Goal: Book appointment/travel/reservation

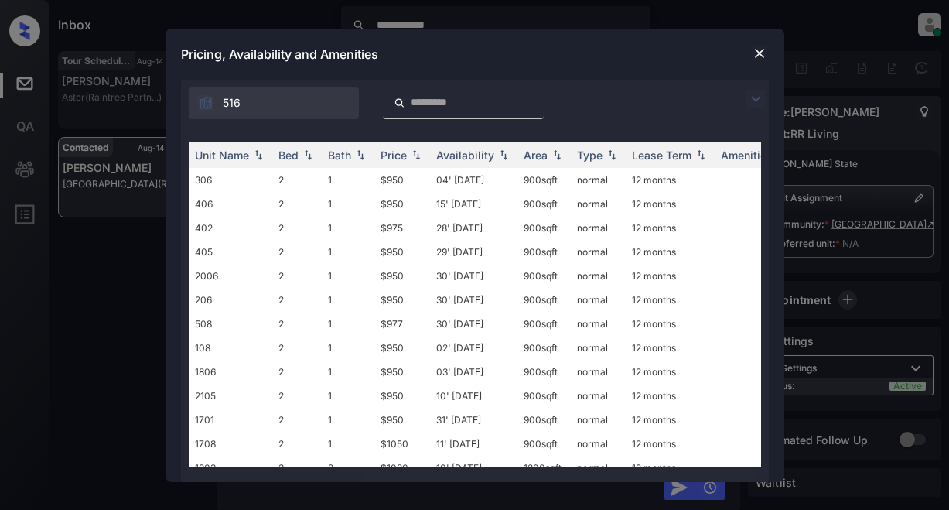
scroll to position [9716, 0]
click at [753, 99] on img at bounding box center [756, 99] width 19 height 19
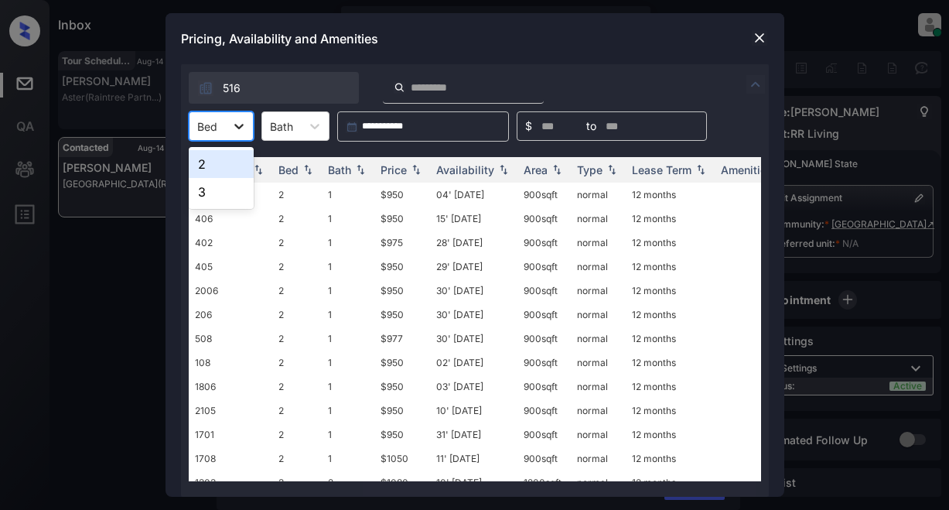
click at [241, 121] on icon at bounding box center [238, 125] width 15 height 15
click at [758, 38] on img at bounding box center [759, 37] width 15 height 15
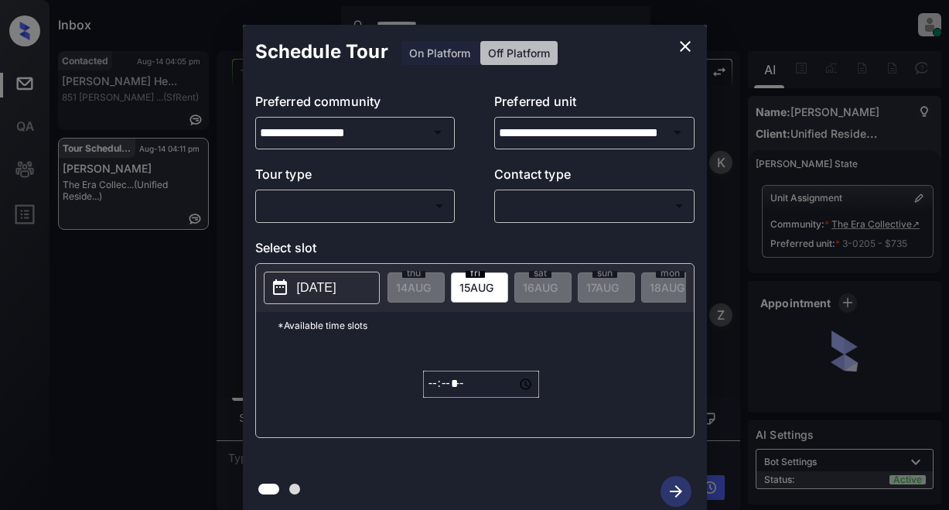
scroll to position [54, 0]
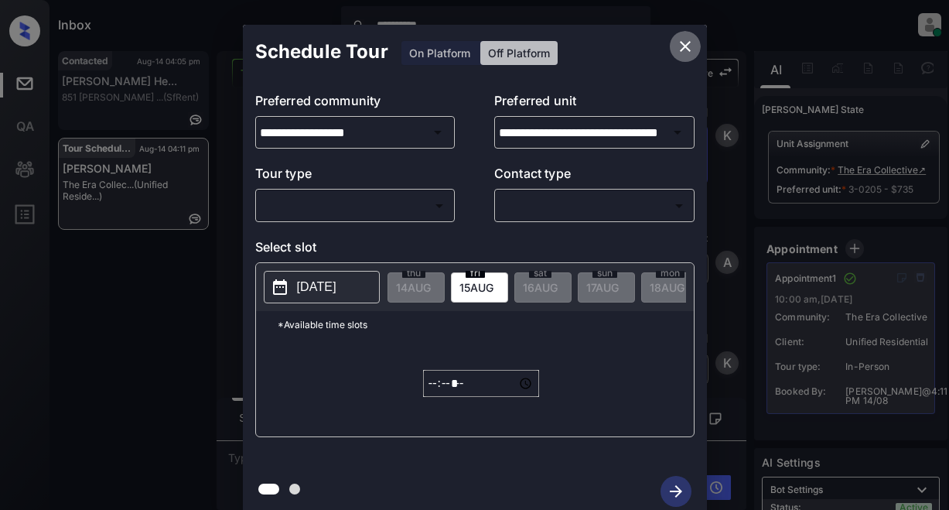
click at [681, 43] on icon "close" at bounding box center [685, 46] width 11 height 11
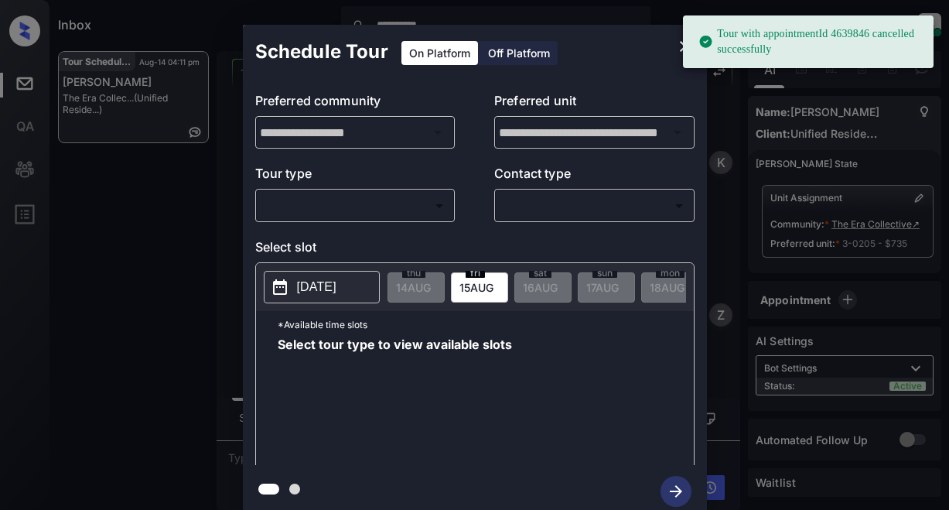
scroll to position [10233, 0]
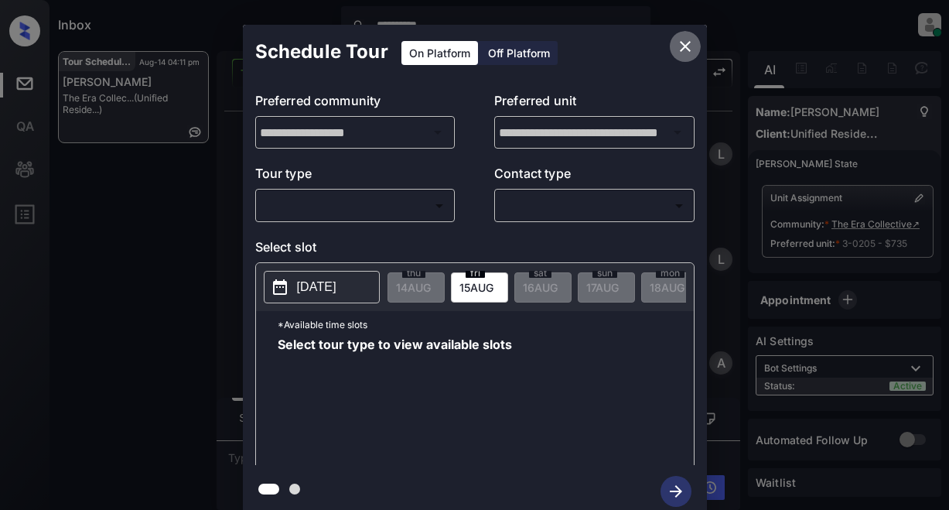
click at [688, 44] on icon "close" at bounding box center [685, 46] width 11 height 11
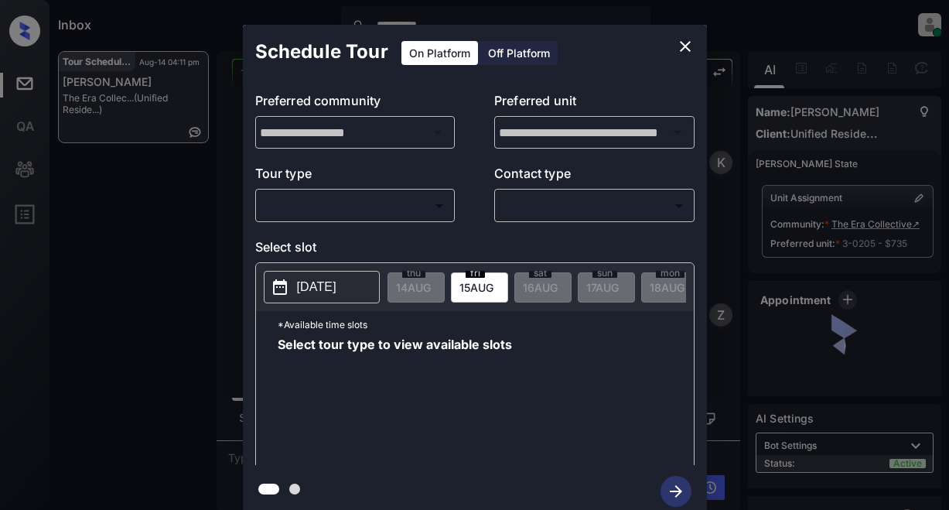
scroll to position [9769, 0]
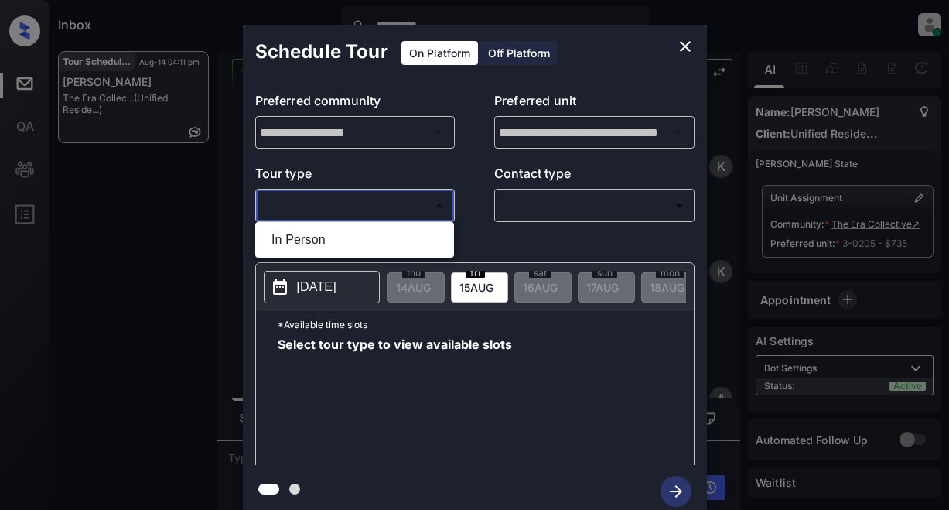
click at [323, 200] on body "**********" at bounding box center [474, 255] width 949 height 510
drag, startPoint x: 303, startPoint y: 241, endPoint x: 480, endPoint y: 204, distance: 180.1
click at [307, 241] on li "In Person" at bounding box center [354, 240] width 191 height 28
type input "********"
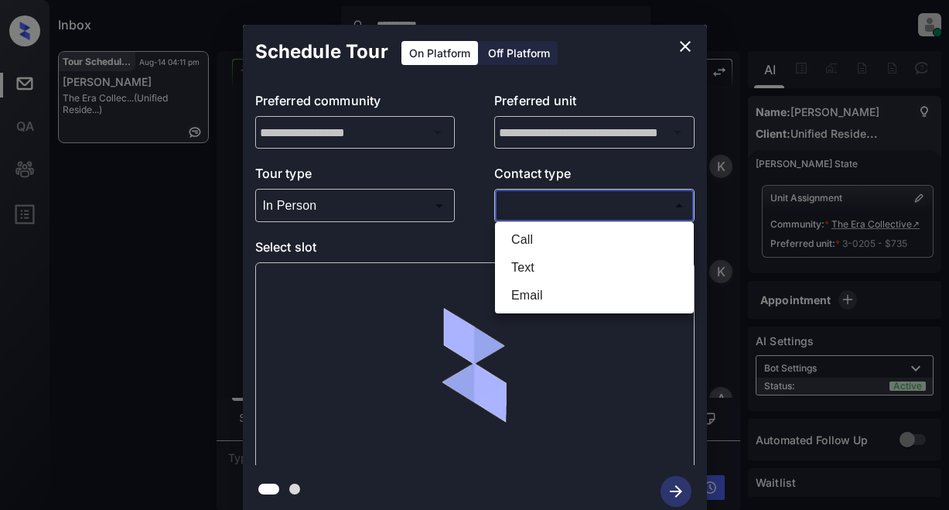
click at [525, 210] on body "**********" at bounding box center [474, 255] width 949 height 510
click at [541, 265] on li "Text" at bounding box center [594, 268] width 191 height 28
type input "****"
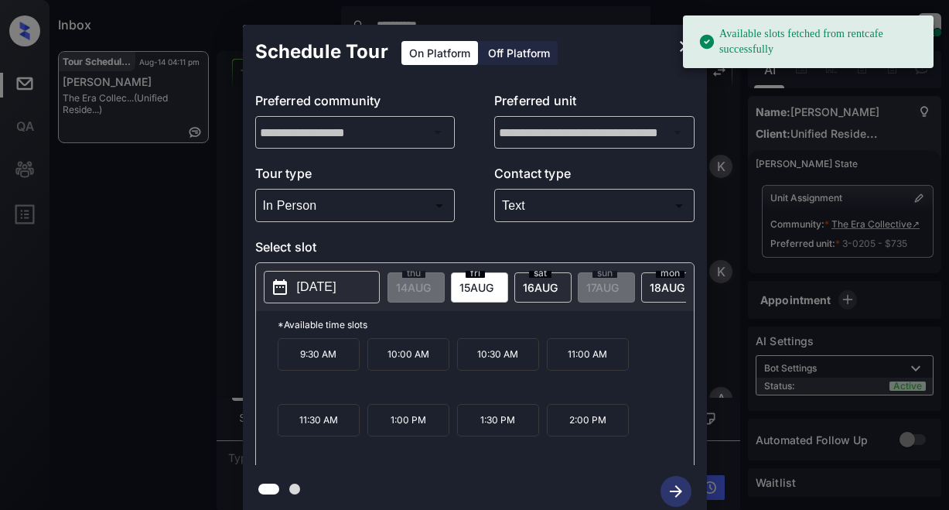
click at [329, 289] on p "[DATE]" at bounding box center [316, 287] width 39 height 19
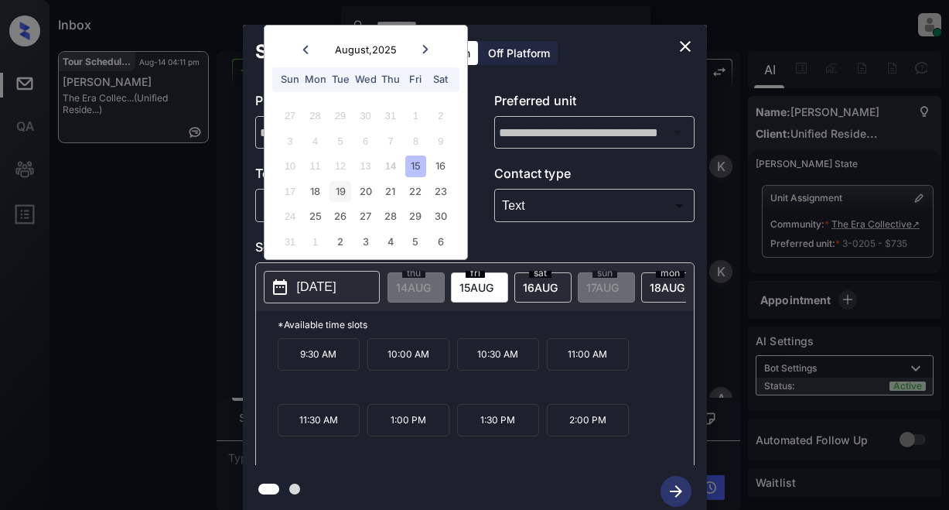
click at [350, 193] on div "19" at bounding box center [340, 191] width 21 height 21
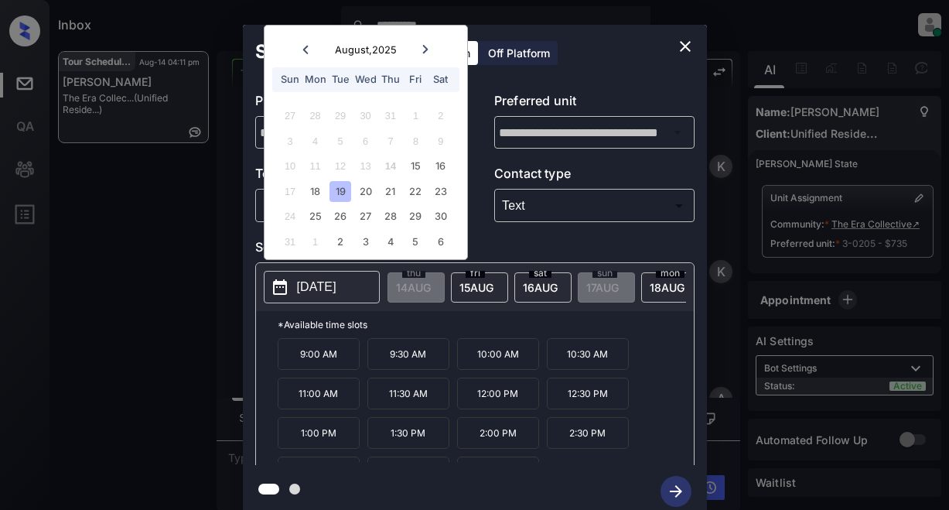
click at [483, 365] on p "10:00 AM" at bounding box center [498, 354] width 82 height 32
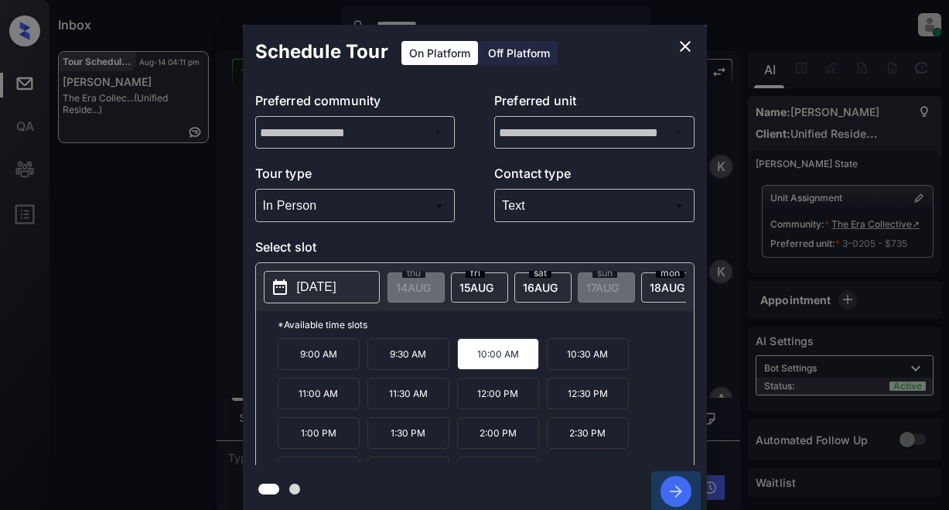
click at [672, 485] on icon "button" at bounding box center [676, 491] width 31 height 31
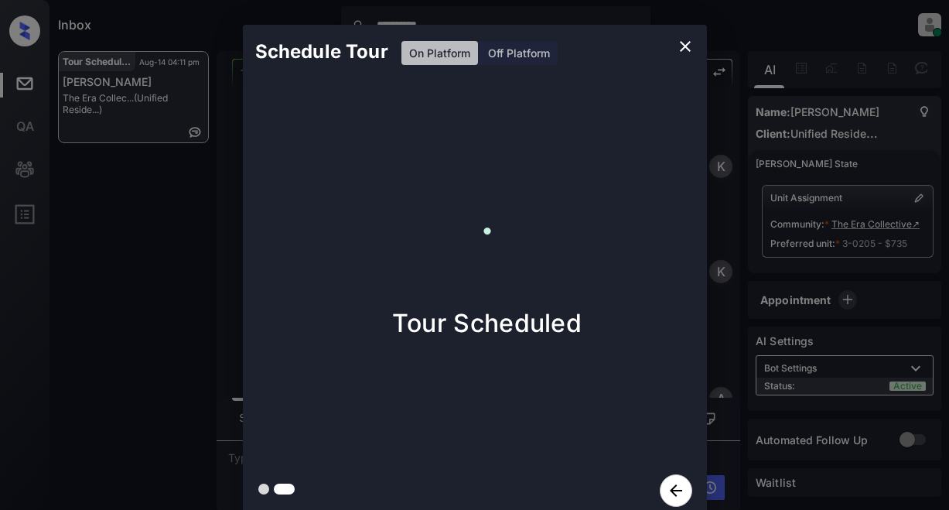
click at [682, 43] on icon "close" at bounding box center [685, 46] width 19 height 19
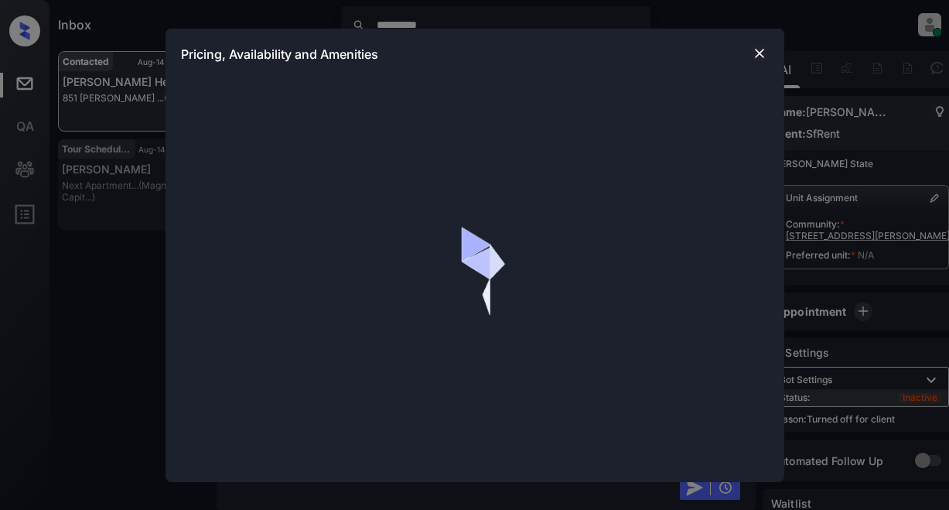
scroll to position [1440, 0]
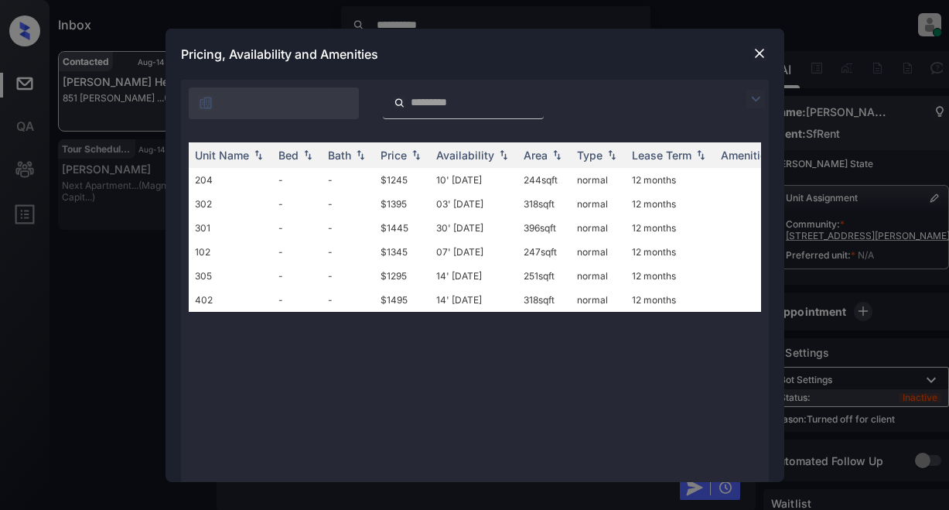
click at [745, 94] on div at bounding box center [475, 99] width 588 height 39
click at [392, 155] on div "Price" at bounding box center [394, 155] width 26 height 13
click at [403, 302] on td "$1495" at bounding box center [402, 300] width 56 height 24
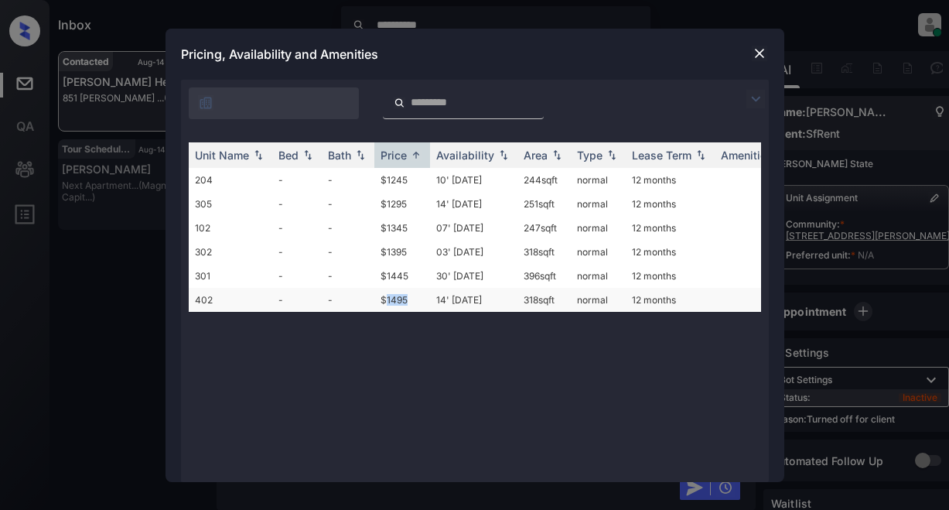
click at [403, 302] on td "$1495" at bounding box center [402, 300] width 56 height 24
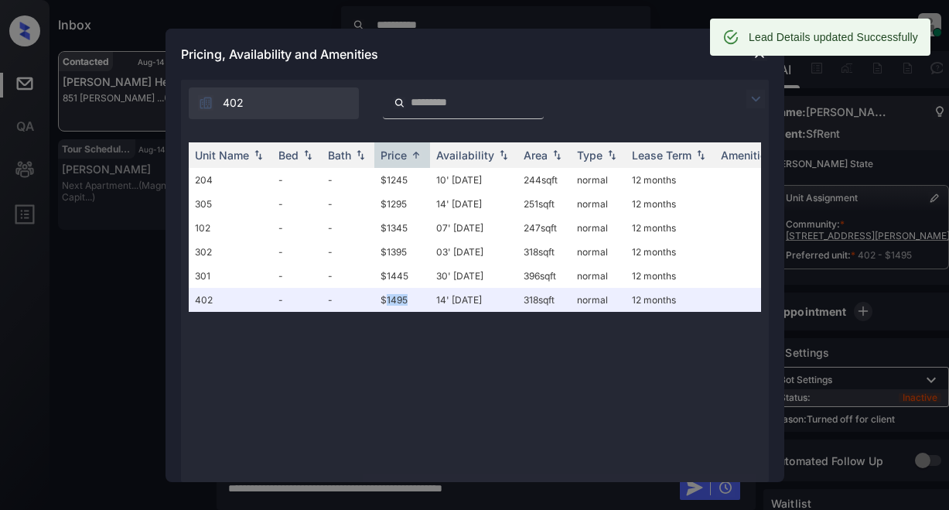
scroll to position [1541, 0]
click at [705, 107] on div "402" at bounding box center [475, 99] width 588 height 39
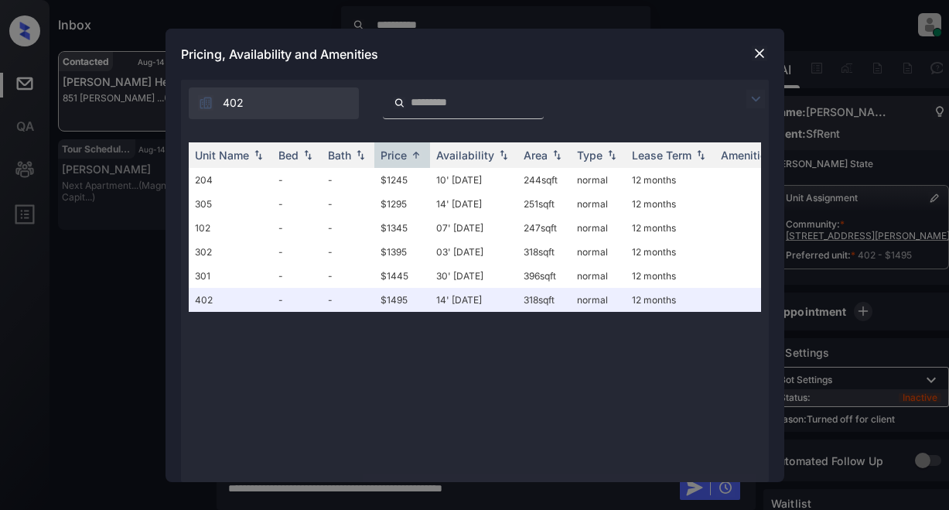
click at [754, 50] on img at bounding box center [759, 53] width 15 height 15
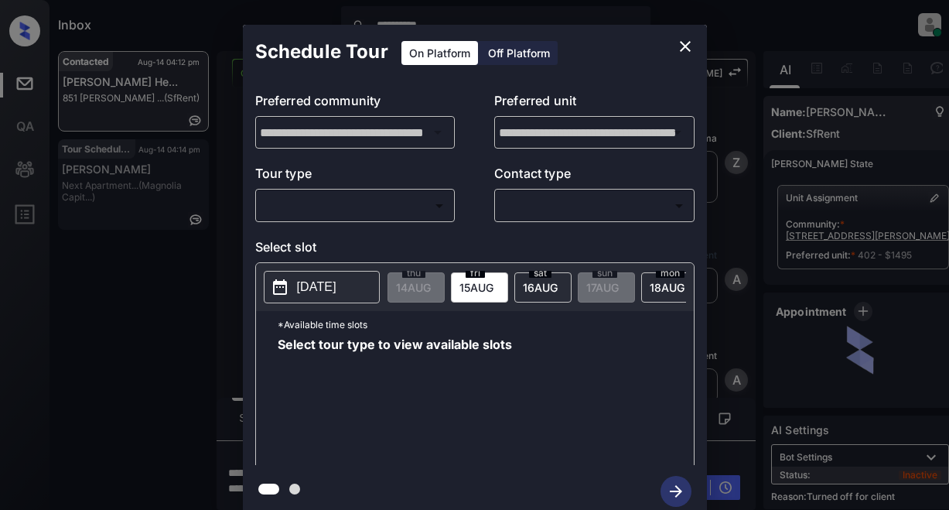
scroll to position [1541, 0]
click at [504, 61] on div "Off Platform" at bounding box center [518, 53] width 77 height 24
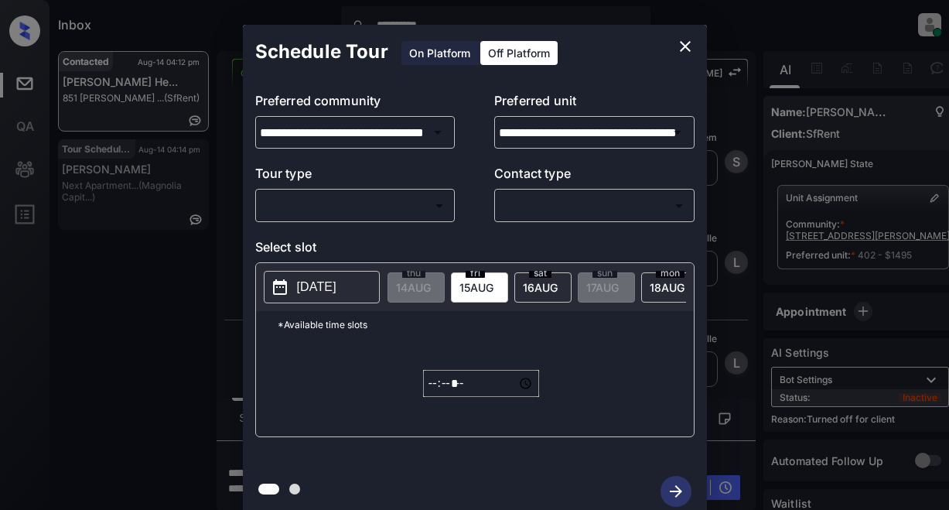
click at [383, 217] on body "**********" at bounding box center [474, 255] width 949 height 510
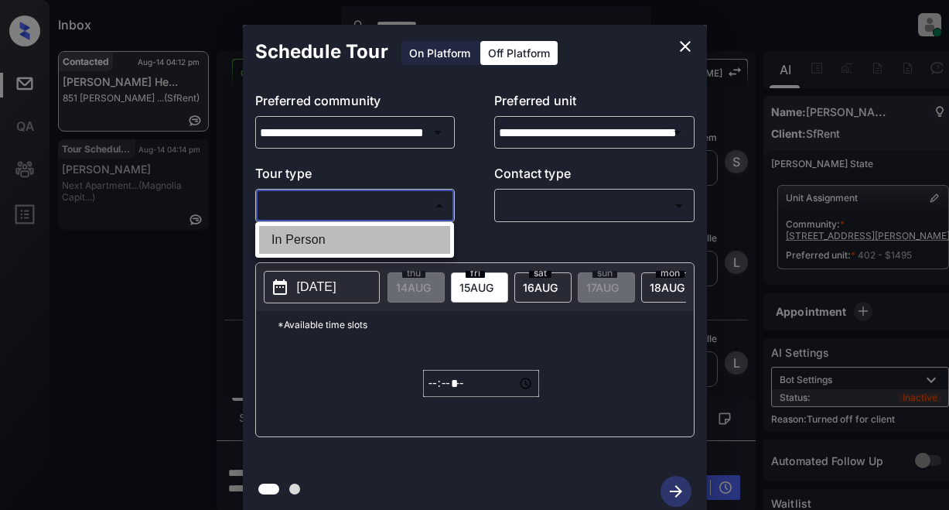
drag, startPoint x: 307, startPoint y: 239, endPoint x: 487, endPoint y: 211, distance: 181.6
click at [315, 239] on li "In Person" at bounding box center [354, 240] width 191 height 28
type input "********"
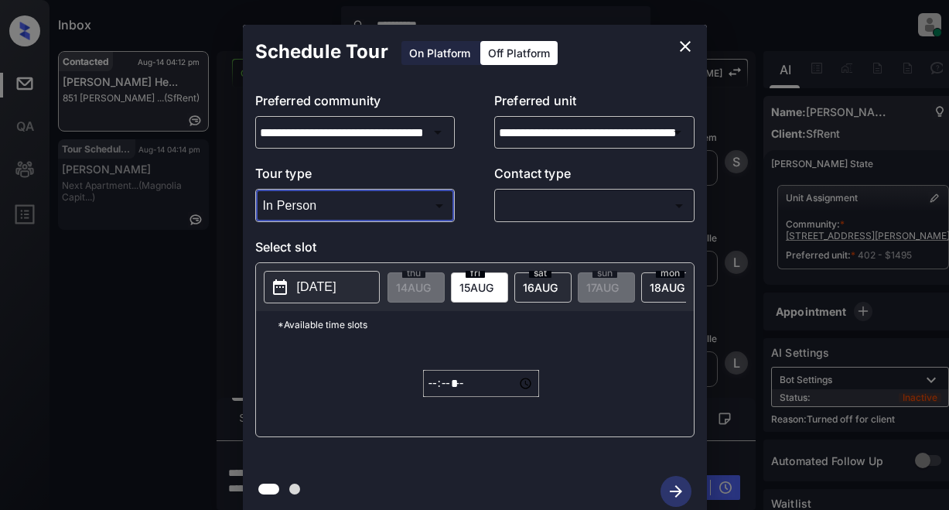
click at [545, 209] on body "**********" at bounding box center [474, 255] width 949 height 510
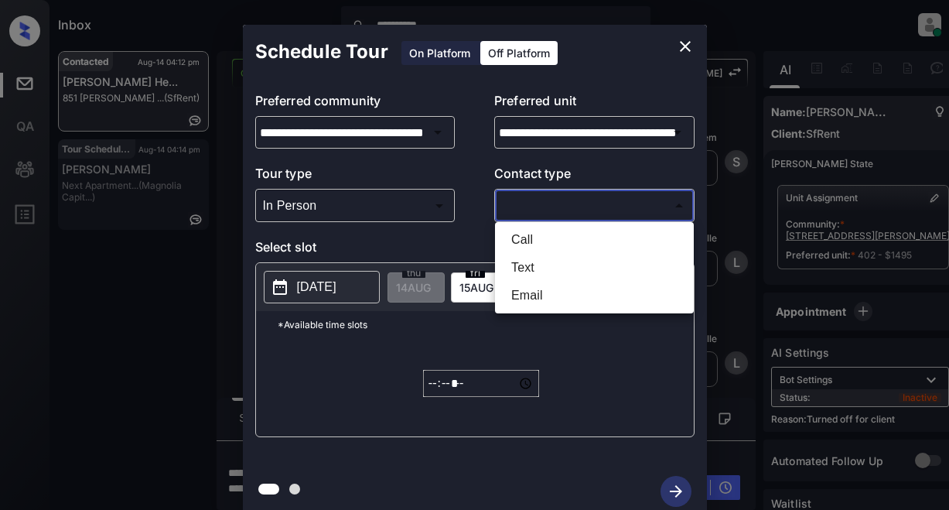
click at [534, 262] on li "Text" at bounding box center [594, 268] width 191 height 28
type input "****"
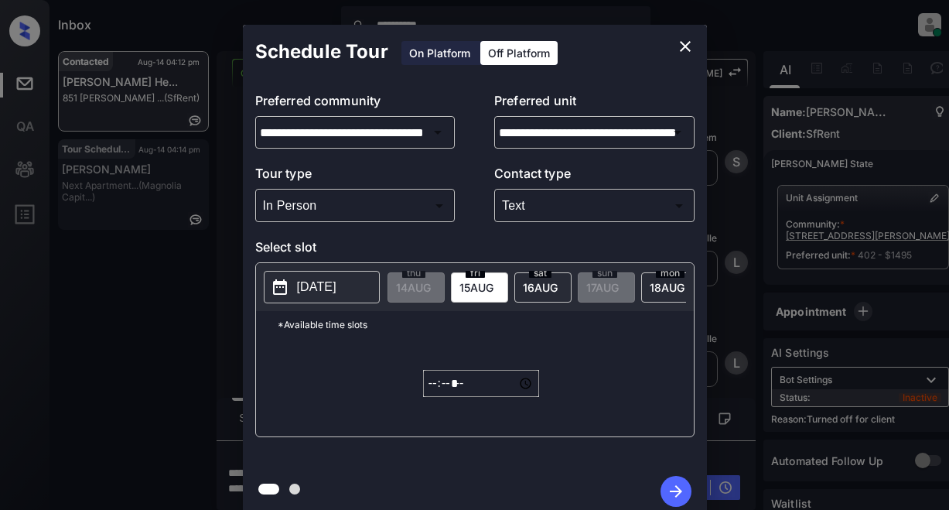
click at [316, 288] on p "[DATE]" at bounding box center [316, 287] width 39 height 19
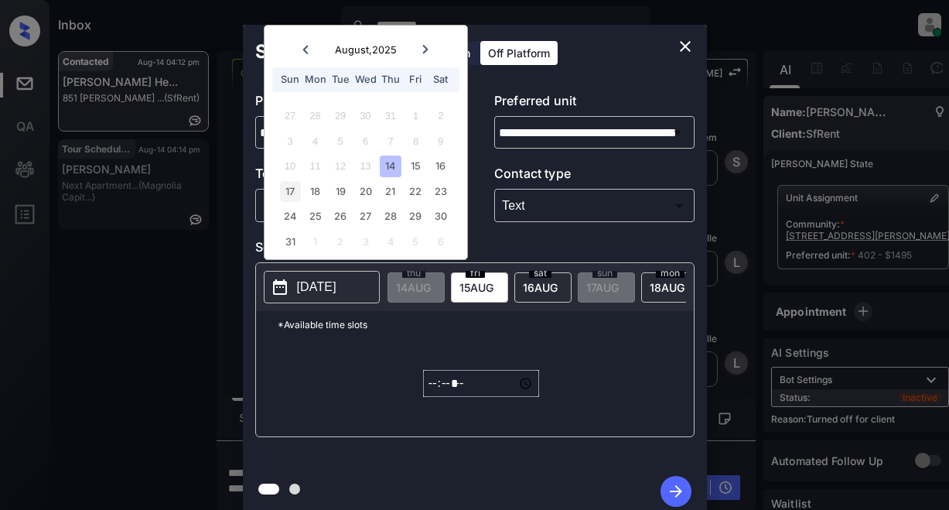
click at [288, 191] on div "17" at bounding box center [290, 191] width 21 height 21
click at [294, 194] on div "17" at bounding box center [290, 191] width 21 height 21
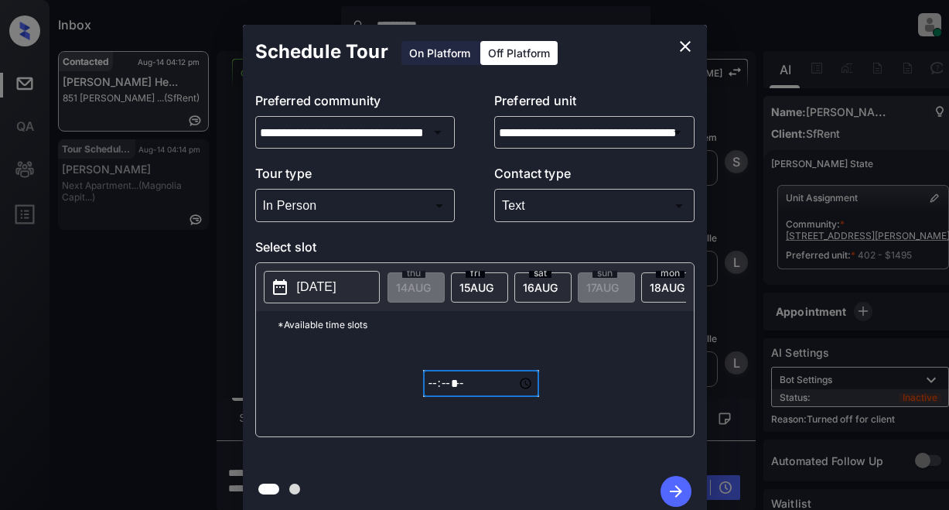
click at [501, 385] on input "*****" at bounding box center [481, 383] width 116 height 27
type input "*****"
click at [684, 497] on icon "button" at bounding box center [676, 491] width 31 height 31
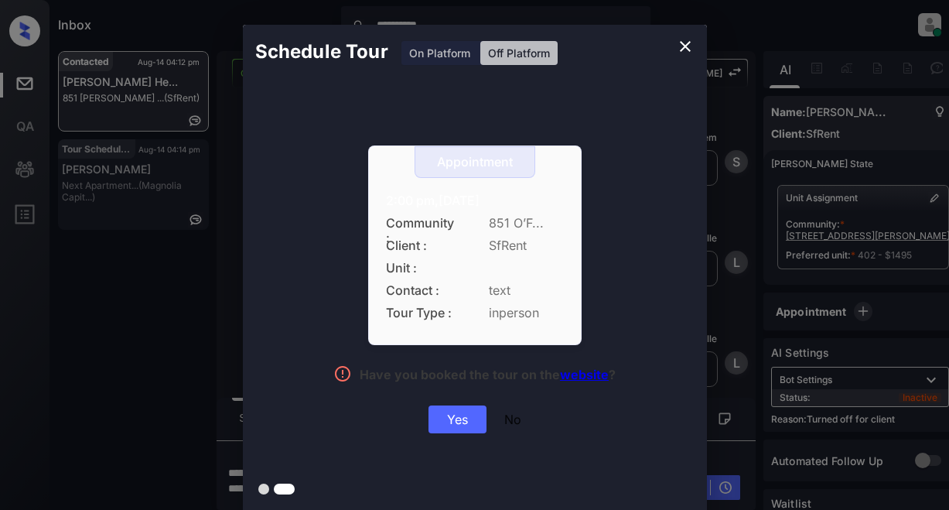
click at [455, 422] on div "Yes" at bounding box center [458, 419] width 58 height 28
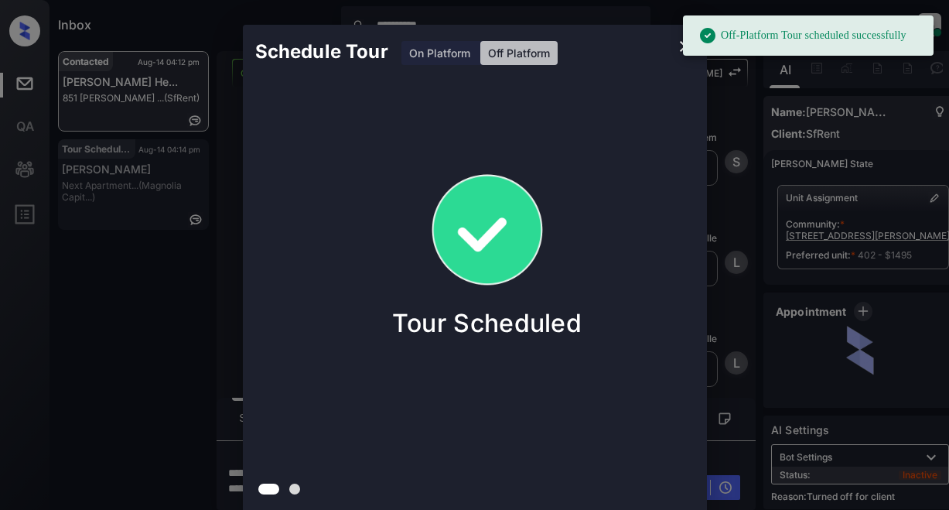
drag, startPoint x: 690, startPoint y: 46, endPoint x: 674, endPoint y: 54, distance: 18.0
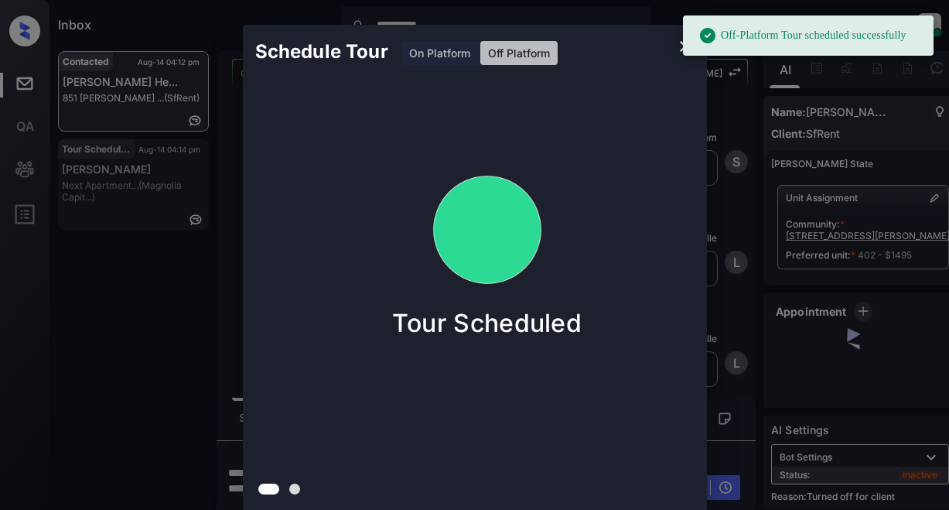
click at [687, 48] on body "**********" at bounding box center [474, 255] width 949 height 510
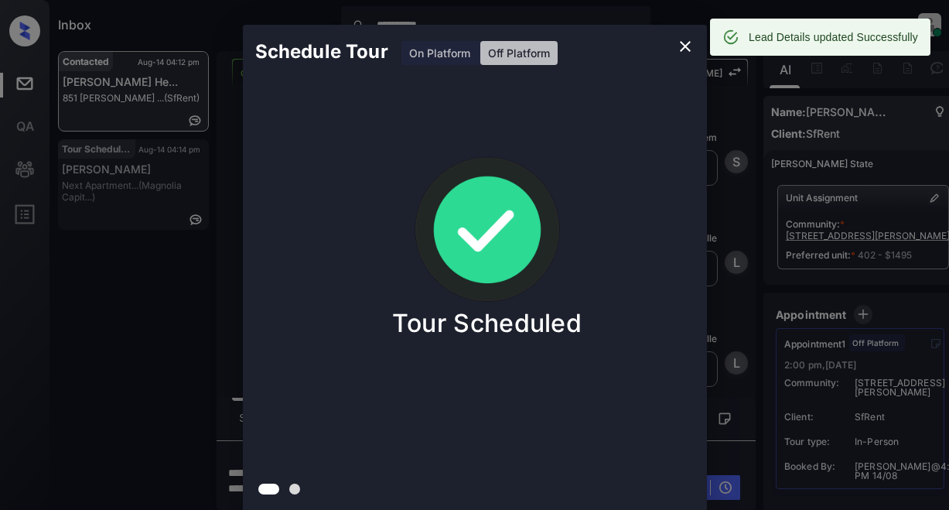
scroll to position [1640, 0]
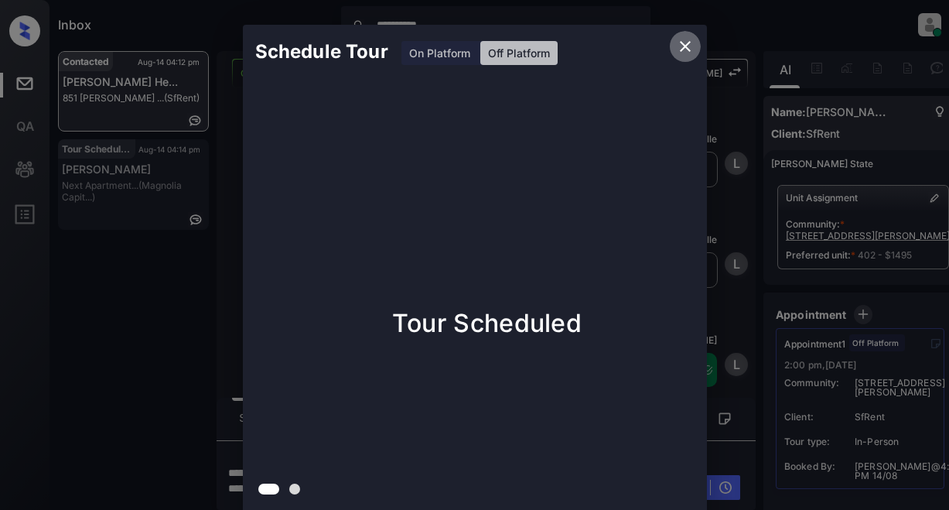
click at [688, 47] on icon "close" at bounding box center [685, 46] width 19 height 19
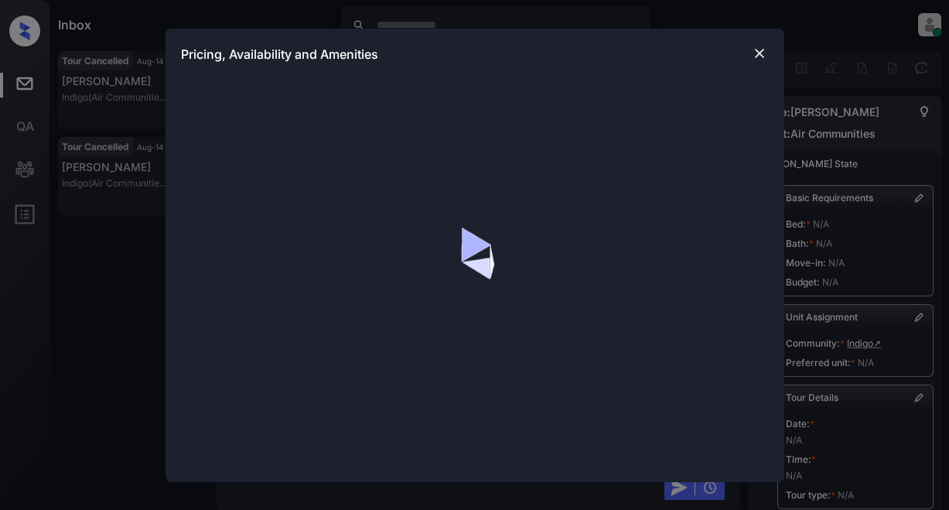
scroll to position [2334, 0]
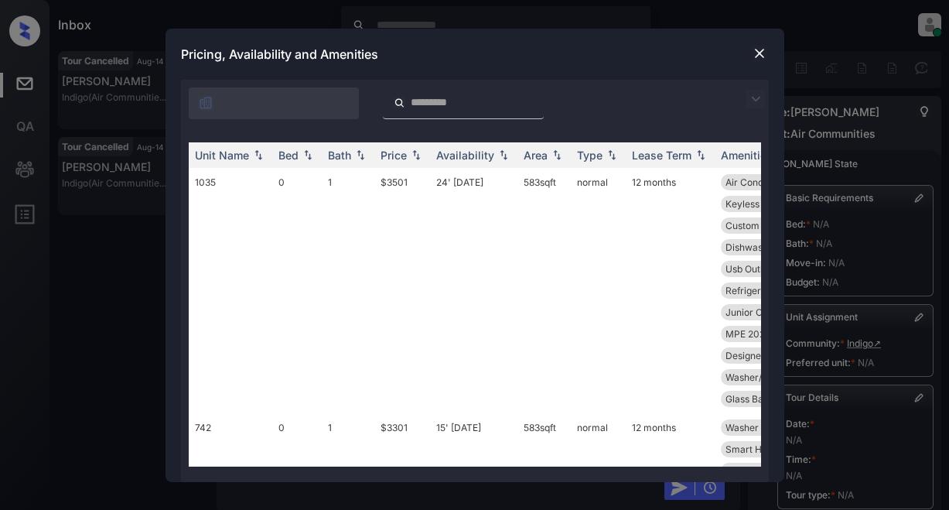
click at [753, 98] on img at bounding box center [756, 99] width 19 height 19
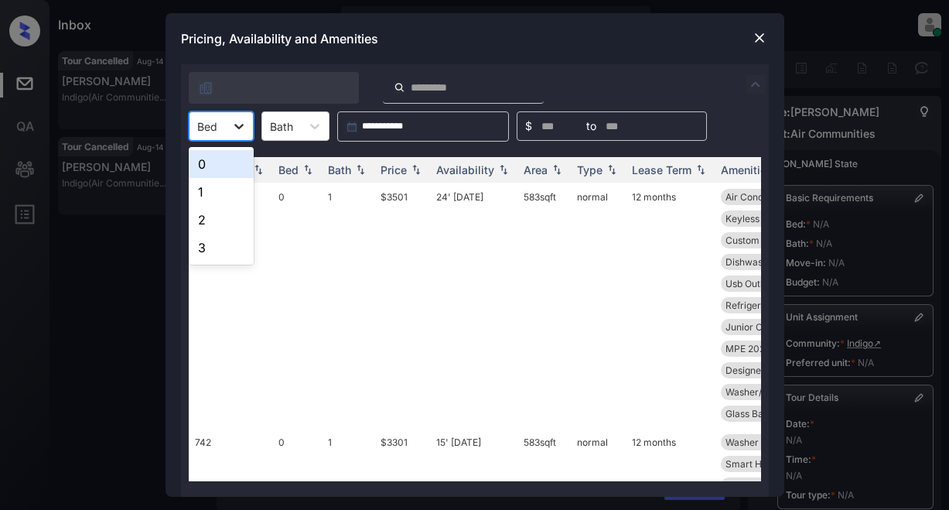
click at [236, 122] on icon at bounding box center [238, 125] width 15 height 15
drag, startPoint x: 194, startPoint y: 189, endPoint x: 234, endPoint y: 179, distance: 41.5
click at [200, 193] on div "1" at bounding box center [221, 192] width 65 height 28
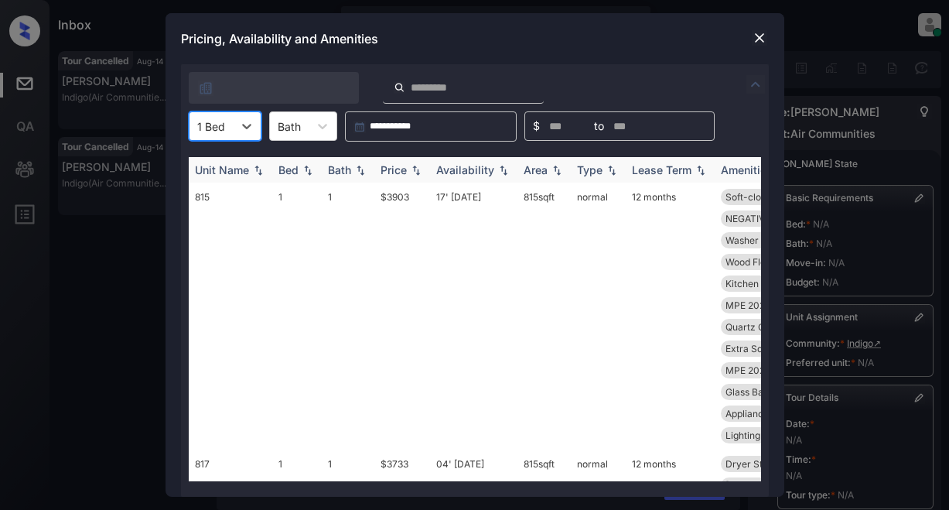
click at [401, 174] on div "Price" at bounding box center [394, 169] width 26 height 13
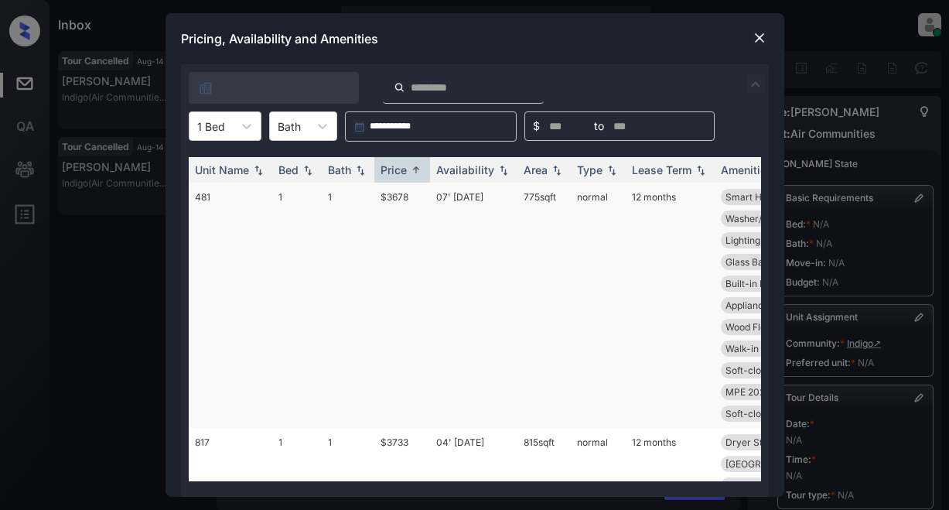
click at [394, 196] on td "$3678" at bounding box center [402, 305] width 56 height 245
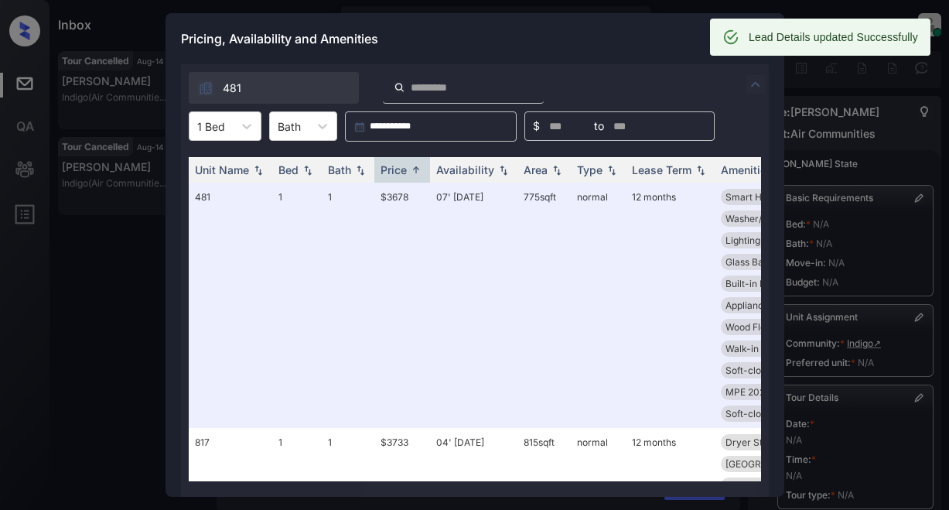
click at [760, 36] on div "Lead Details updated Successfully" at bounding box center [833, 37] width 169 height 28
drag, startPoint x: 641, startPoint y: 27, endPoint x: 675, endPoint y: 28, distance: 34.0
click at [643, 27] on div "Pricing, Availability and Amenities" at bounding box center [475, 38] width 619 height 51
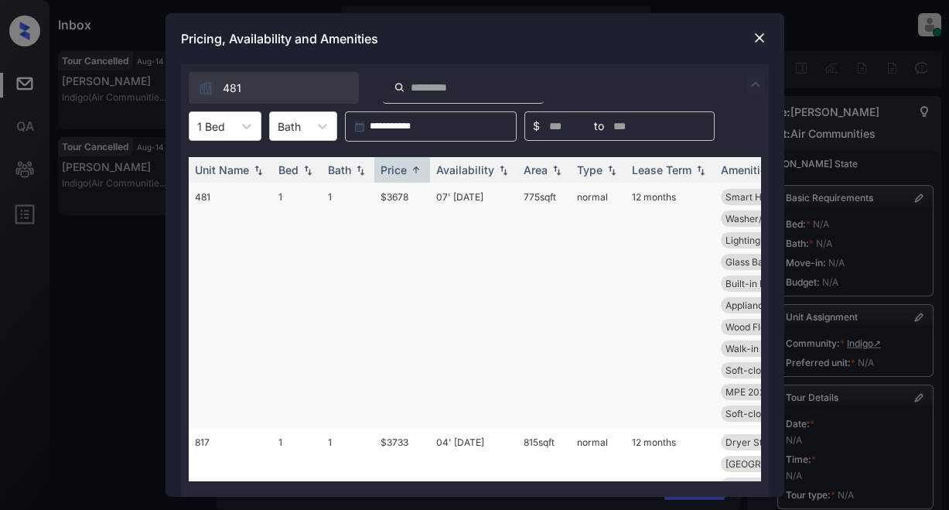
click at [392, 196] on td "$3678" at bounding box center [402, 305] width 56 height 245
click at [392, 195] on td "$3678" at bounding box center [402, 305] width 56 height 245
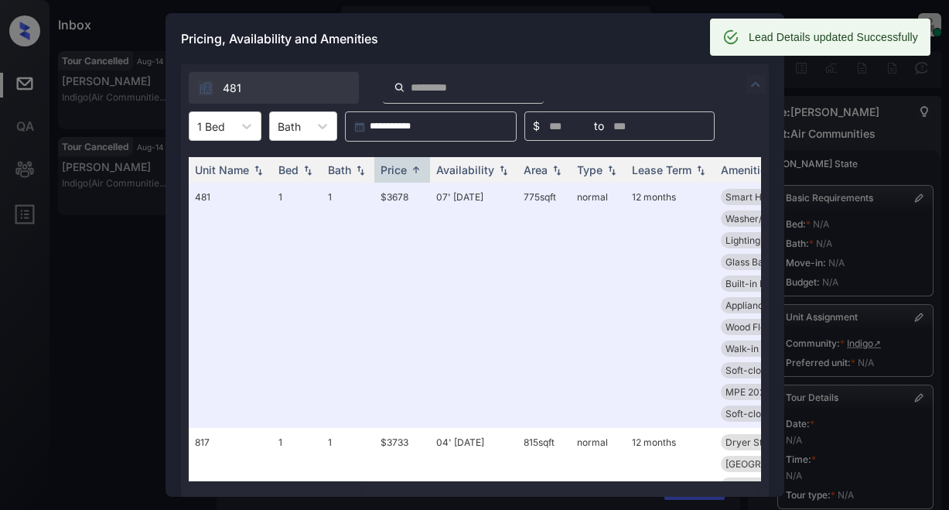
click at [662, 36] on div "Pricing, Availability and Amenities" at bounding box center [475, 38] width 619 height 51
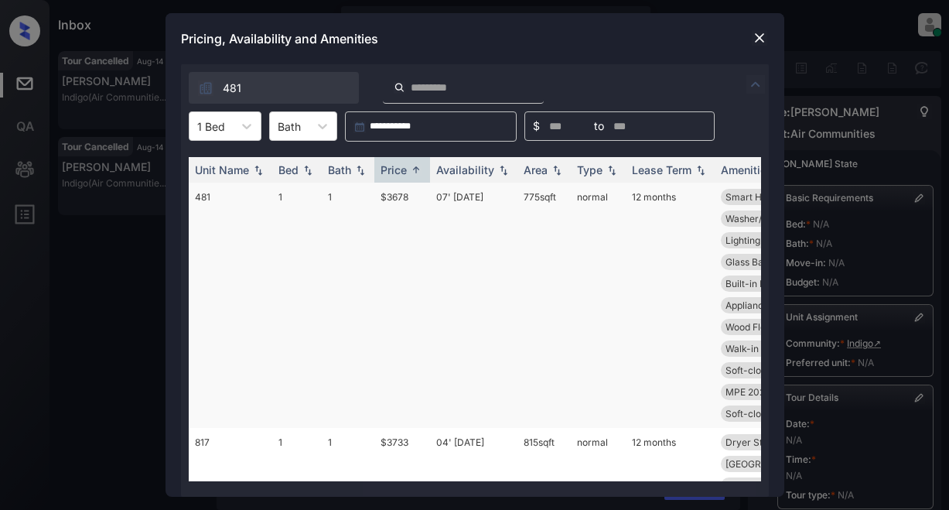
click at [390, 196] on td "$3678" at bounding box center [402, 305] width 56 height 245
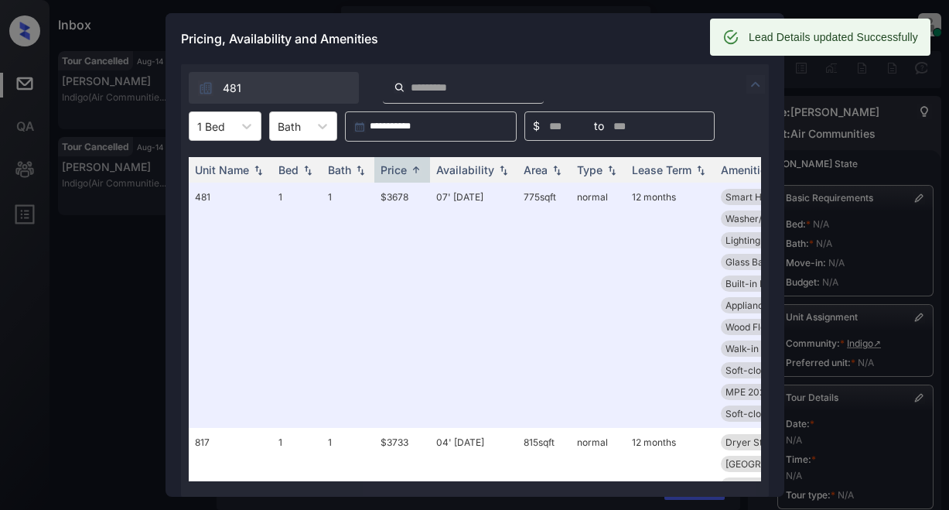
click at [610, 41] on div "Pricing, Availability and Amenities" at bounding box center [475, 38] width 619 height 51
click at [637, 19] on div "Pricing, Availability and Amenities" at bounding box center [475, 38] width 619 height 51
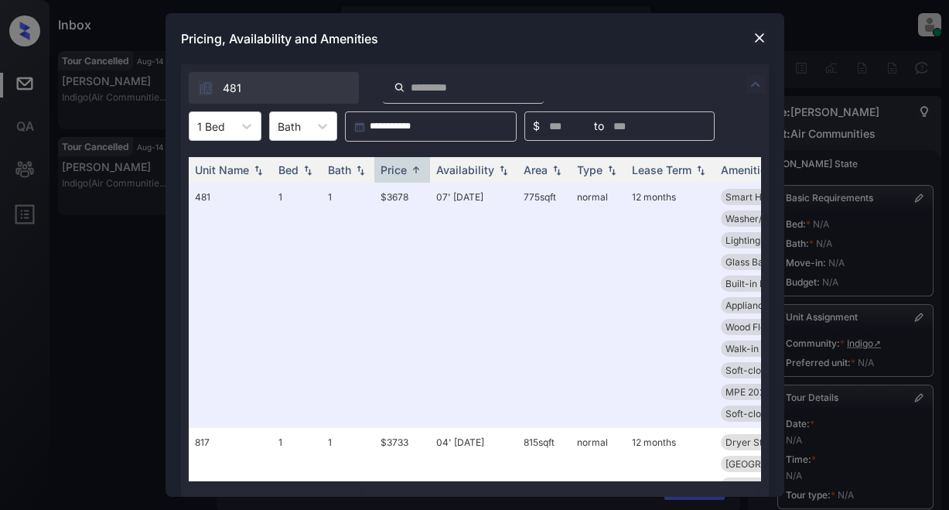
click at [752, 36] on img at bounding box center [759, 37] width 15 height 15
